Goal: Navigation & Orientation: Find specific page/section

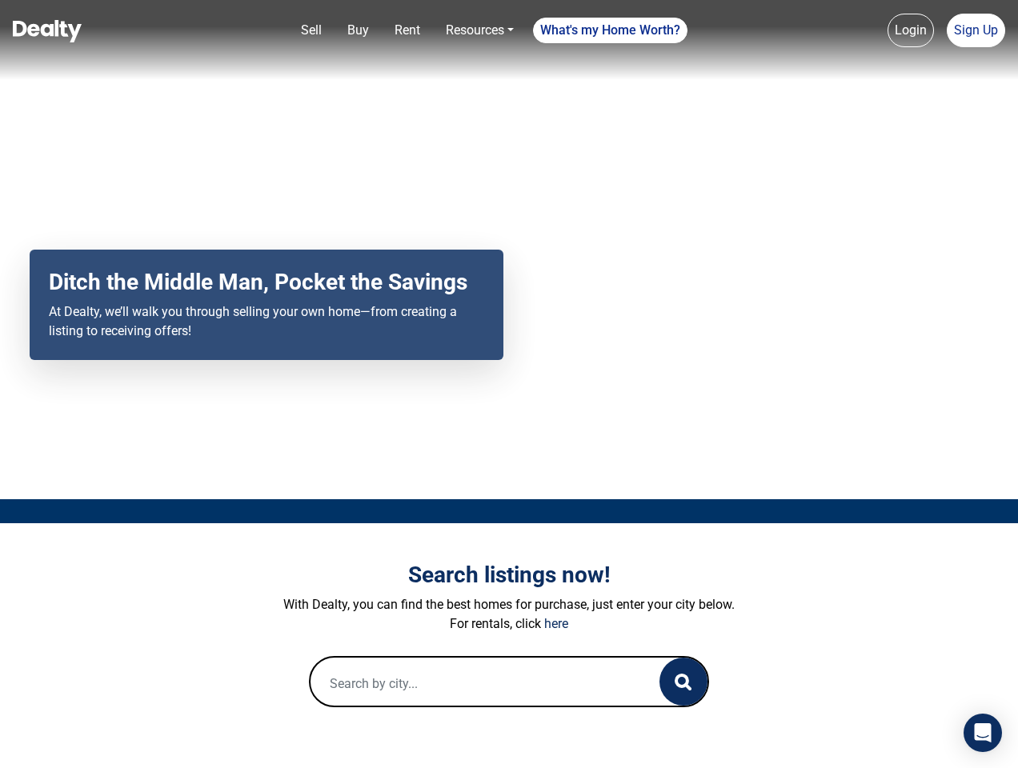
click at [509, 384] on div "Your browser does not support the video tag. Ditch the Middle Man, Pocket the S…" at bounding box center [509, 249] width 1018 height 499
click at [311, 30] on link "Sell" at bounding box center [312, 30] width 34 height 32
click at [358, 30] on nav "Sell Buy Rent Resources Loan Calculator Loan Options Find an agent What's my Ho…" at bounding box center [509, 40] width 1018 height 80
click at [407, 30] on link "Rent" at bounding box center [407, 30] width 38 height 32
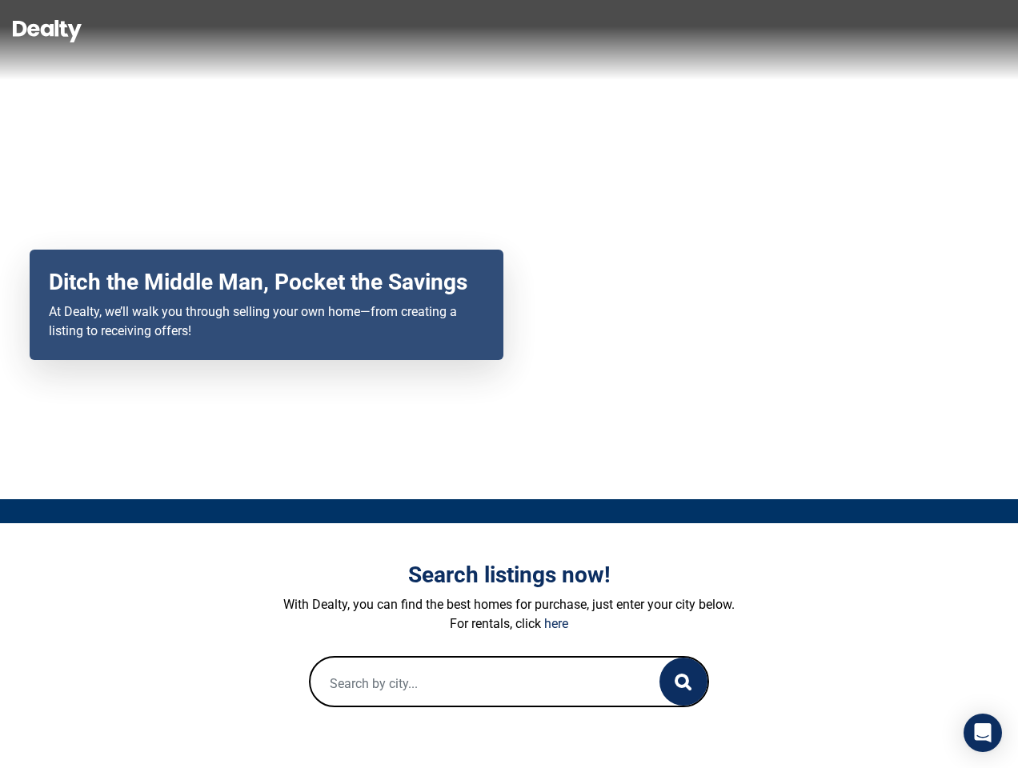
click at [479, 30] on nav "Sell Buy Rent Resources Loan Calculator Loan Options Find an agent What's my Ho…" at bounding box center [509, 40] width 1018 height 80
click at [611, 30] on nav "Sell Buy Rent Resources Loan Calculator Loan Options Find an agent What's my Ho…" at bounding box center [509, 40] width 1018 height 80
click at [911, 30] on nav "Sell Buy Rent Resources Loan Calculator Loan Options Find an agent What's my Ho…" at bounding box center [509, 40] width 1018 height 80
click at [976, 30] on nav "Sell Buy Rent Resources Loan Calculator Loan Options Find an agent What's my Ho…" at bounding box center [509, 40] width 1018 height 80
click at [684, 682] on icon "button" at bounding box center [683, 682] width 17 height 17
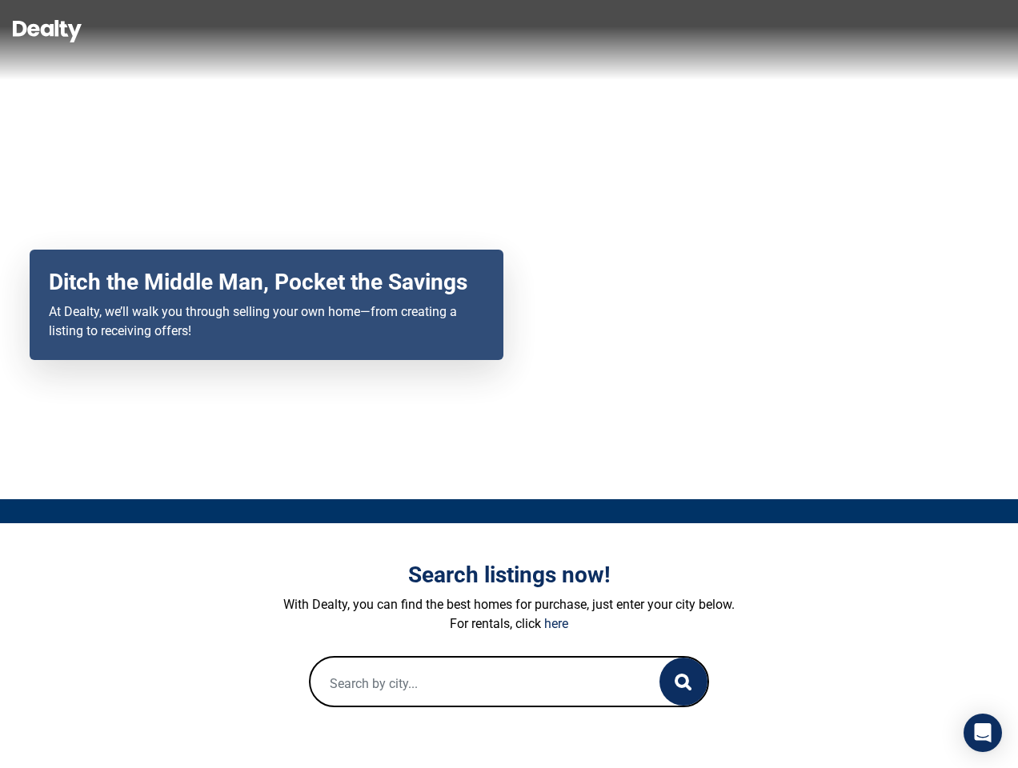
click at [983, 733] on icon "Open Intercom Messenger" at bounding box center [983, 733] width 17 height 19
